Goal: Download file/media

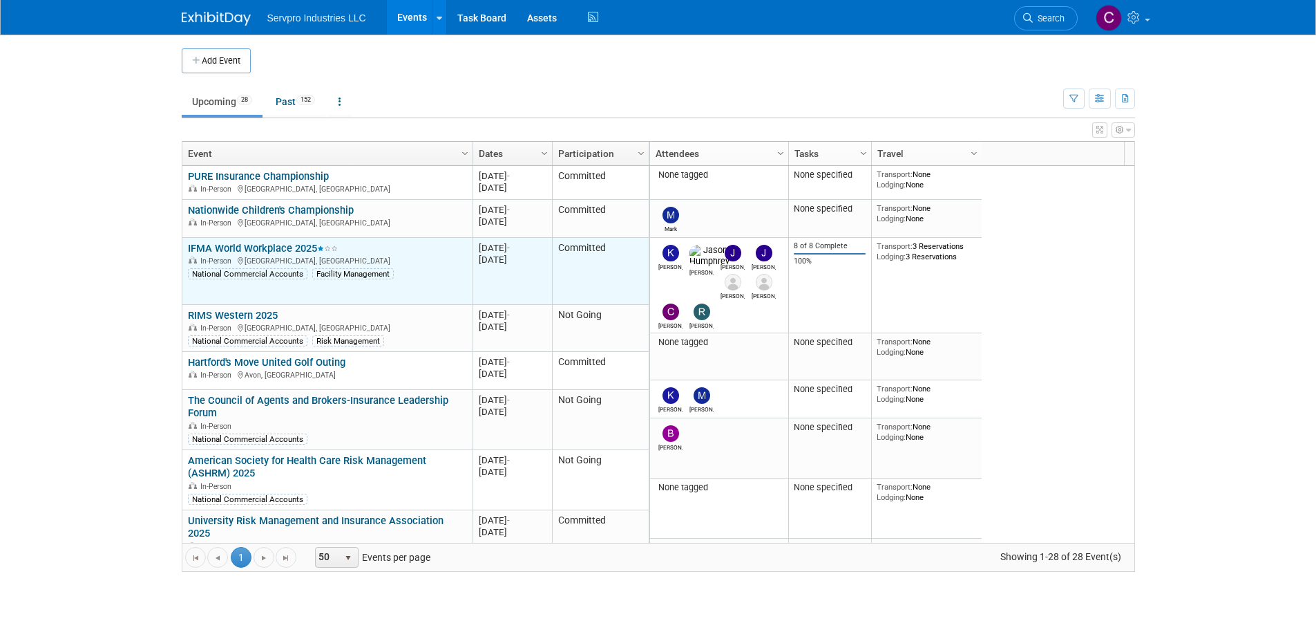
click at [227, 242] on link "IFMA World Workplace 2025" at bounding box center [263, 248] width 150 height 12
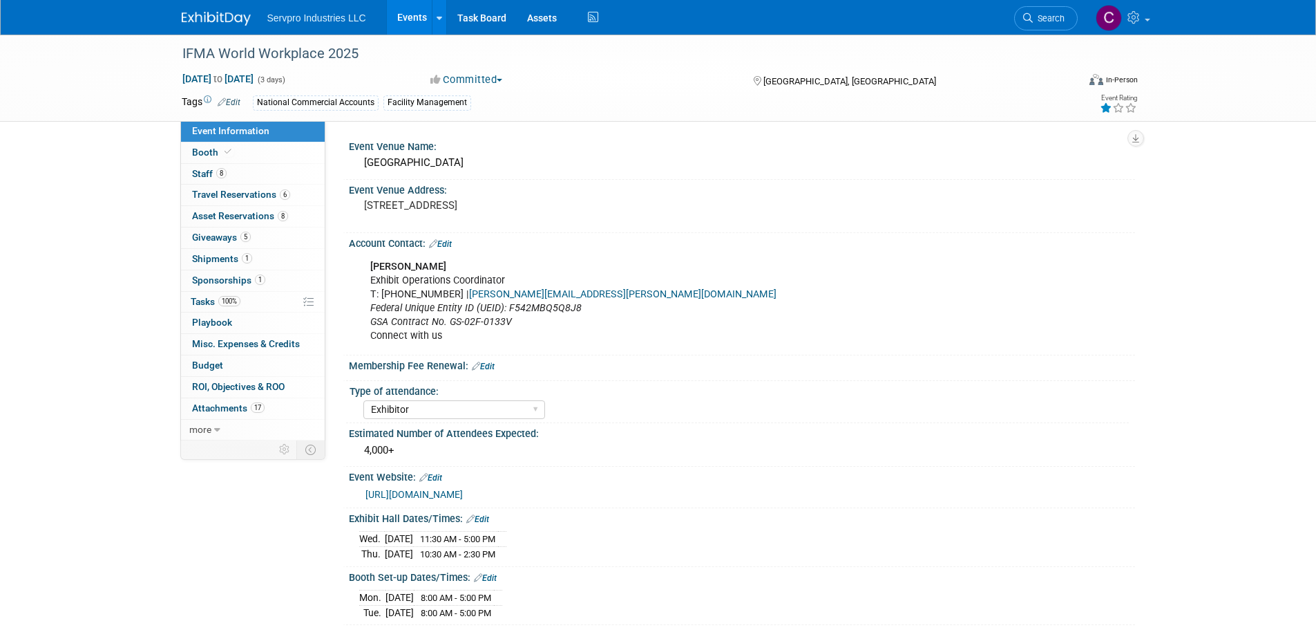
select select "Exhibitor"
select select "Linked In"
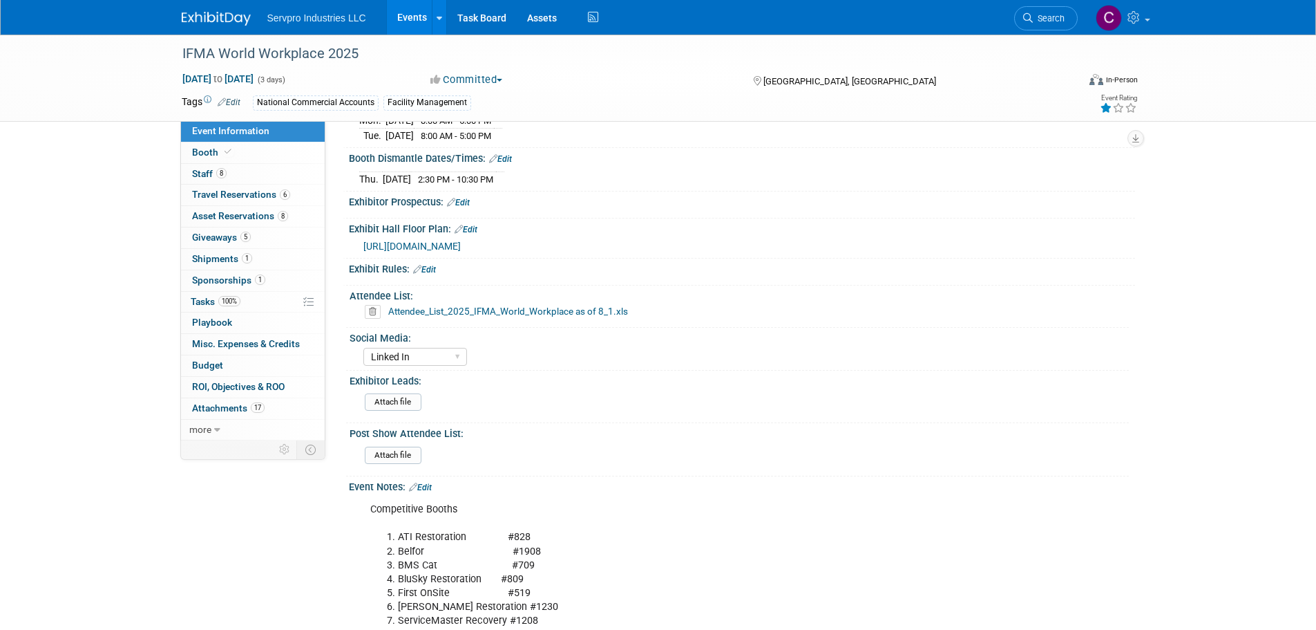
scroll to position [478, 0]
drag, startPoint x: 371, startPoint y: 306, endPoint x: 692, endPoint y: 355, distance: 324.3
drag, startPoint x: 692, startPoint y: 355, endPoint x: 367, endPoint y: 305, distance: 328.6
click at [367, 305] on icon at bounding box center [373, 310] width 16 height 14
click at [353, 359] on link "Yes" at bounding box center [359, 361] width 40 height 22
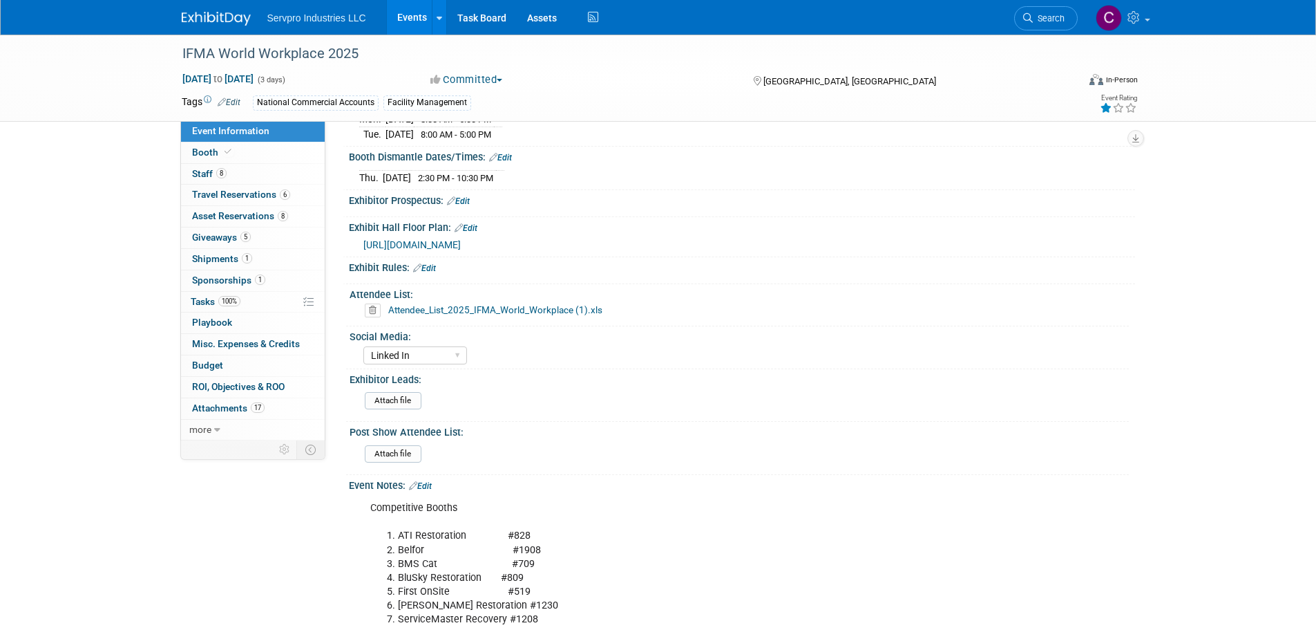
click at [462, 306] on link "Attendee_List_2025_IFMA_World_Workplace (1).xls" at bounding box center [495, 309] width 214 height 11
